Goal: Task Accomplishment & Management: Manage account settings

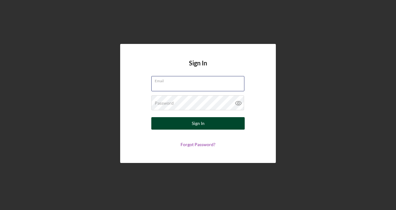
type input "[EMAIL_ADDRESS][DOMAIN_NAME]"
click at [217, 124] on button "Sign In" at bounding box center [197, 123] width 93 height 12
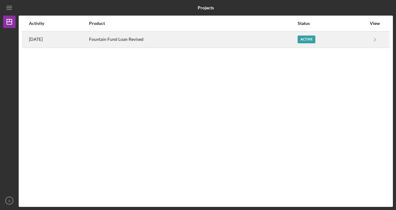
click at [335, 40] on div "Active" at bounding box center [332, 40] width 69 height 16
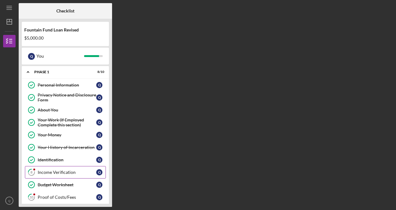
click at [72, 170] on div "Income Verification" at bounding box center [67, 172] width 59 height 5
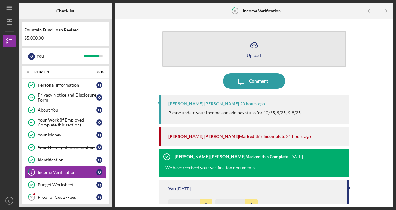
click at [256, 36] on button "Icon/Upload Upload" at bounding box center [254, 49] width 184 height 36
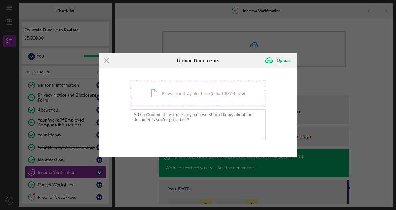
click at [217, 97] on div "Icon/Document Browse or drag files here (max 100MB total) Tap to choose files o…" at bounding box center [198, 94] width 136 height 26
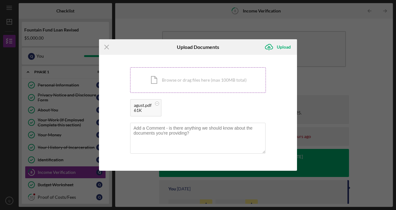
click at [186, 87] on div "Icon/Document Browse or drag files here (max 100MB total) Tap to choose files o…" at bounding box center [198, 80] width 136 height 26
click at [194, 91] on div "Icon/Document Browse or drag files here (max 100MB total) Tap to choose files o…" at bounding box center [198, 80] width 136 height 26
click at [279, 46] on div "Upload" at bounding box center [284, 47] width 14 height 12
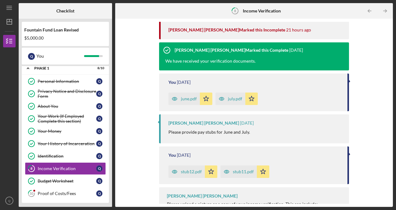
scroll to position [162, 0]
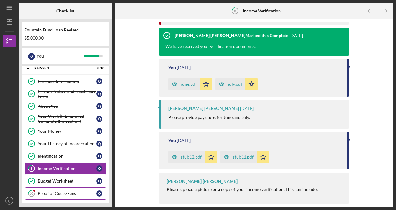
click at [69, 191] on div "Proof of Costs/Fees" at bounding box center [67, 193] width 59 height 5
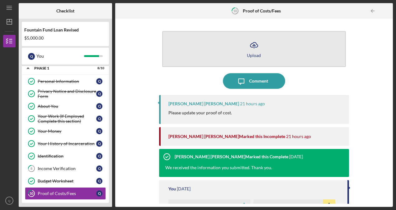
click at [257, 57] on button "Icon/Upload Upload" at bounding box center [254, 49] width 184 height 36
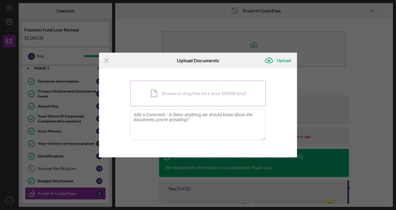
click at [176, 88] on div "Icon/Document Browse or drag files here (max 100MB total) Tap to choose files o…" at bounding box center [198, 94] width 136 height 26
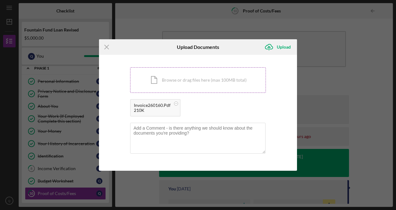
click at [179, 89] on div "Icon/Document Browse or drag files here (max 100MB total) Tap to choose files o…" at bounding box center [198, 80] width 136 height 26
click at [166, 82] on div "Icon/Document Browse or drag files here (max 100MB total) Tap to choose files o…" at bounding box center [198, 80] width 136 height 26
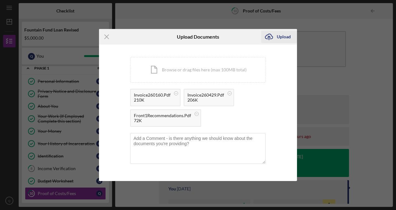
click at [276, 40] on icon "Icon/Upload" at bounding box center [269, 37] width 16 height 16
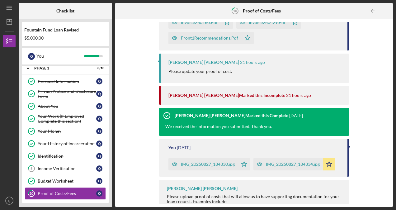
scroll to position [98, 0]
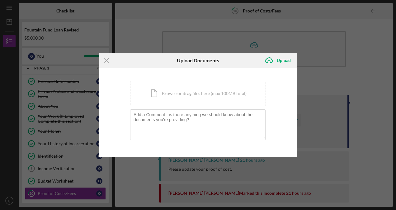
click at [324, 85] on div "Icon/Menu Close Upload Documents Icon/Upload Upload You're uploading documents …" at bounding box center [198, 105] width 396 height 210
click at [109, 59] on icon "Icon/Menu Close" at bounding box center [107, 61] width 16 height 16
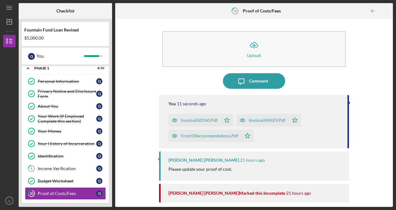
scroll to position [35, 0]
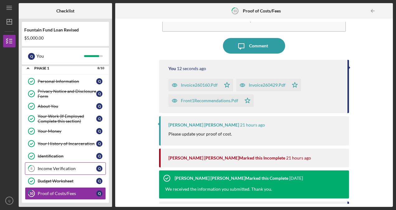
click at [67, 166] on div "Income Verification" at bounding box center [67, 168] width 59 height 5
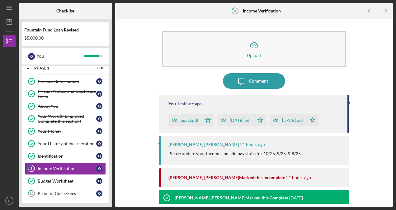
scroll to position [162, 0]
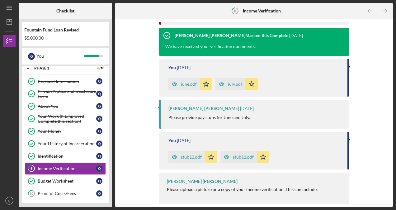
click at [25, 162] on link "8 Income Verification Q" at bounding box center [65, 168] width 81 height 12
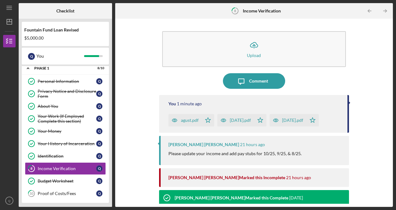
click at [25, 162] on link "8 Income Verification Q" at bounding box center [65, 168] width 81 height 12
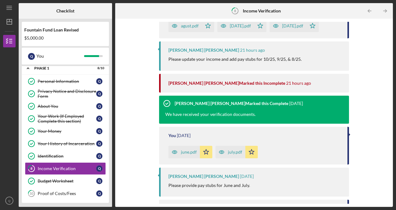
scroll to position [162, 0]
